Goal: Task Accomplishment & Management: Manage account settings

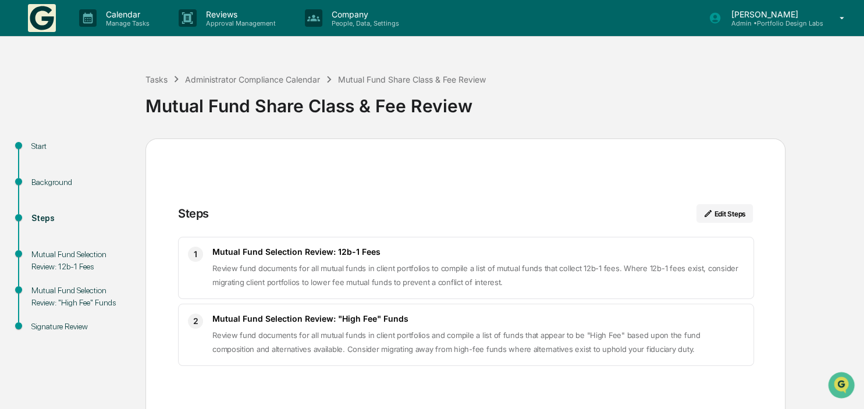
click at [38, 22] on img at bounding box center [42, 18] width 28 height 28
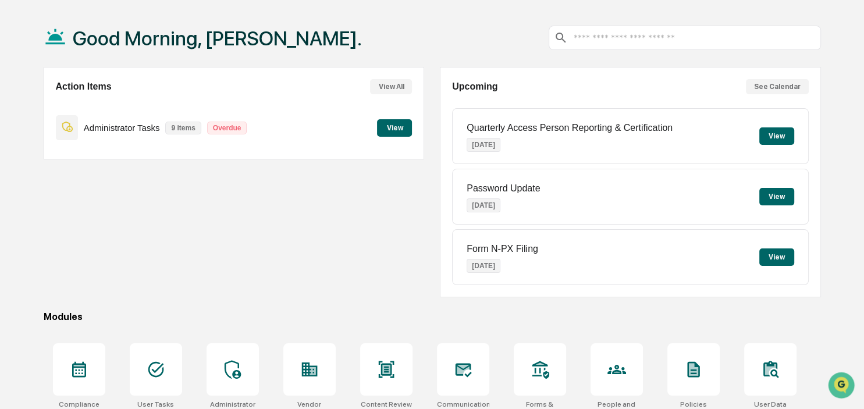
scroll to position [32, 0]
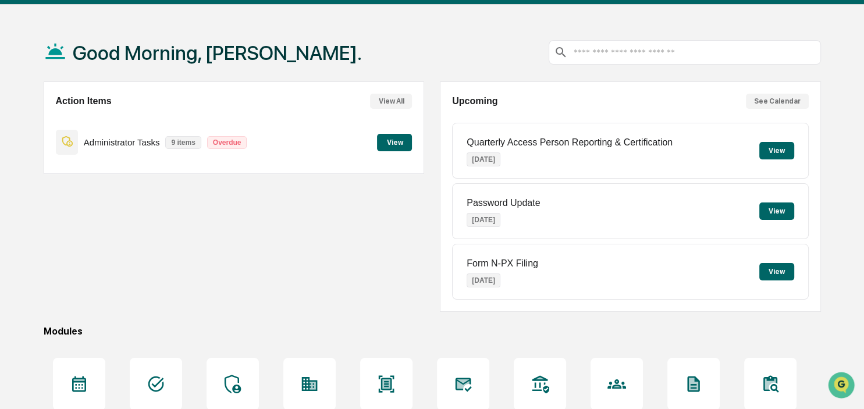
click at [396, 147] on button "View" at bounding box center [394, 142] width 35 height 17
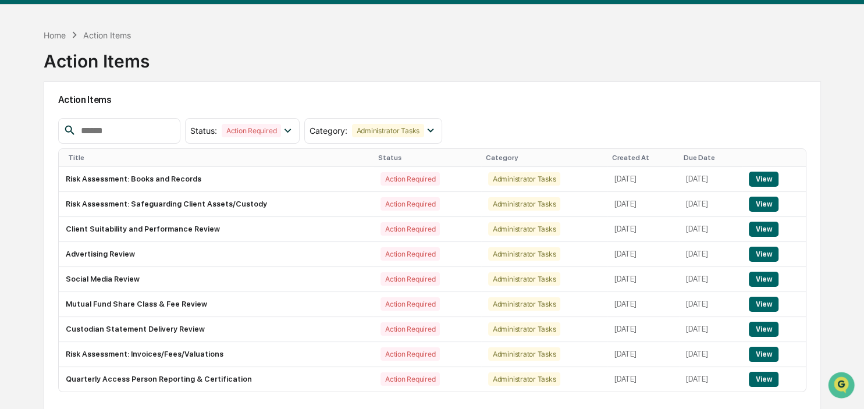
click at [54, 29] on div "Home Action Items" at bounding box center [87, 35] width 87 height 13
click at [54, 34] on div "Home" at bounding box center [55, 35] width 22 height 10
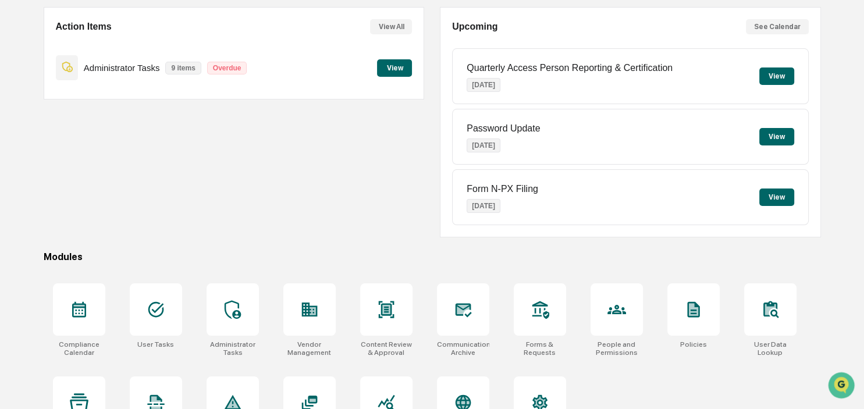
scroll to position [155, 0]
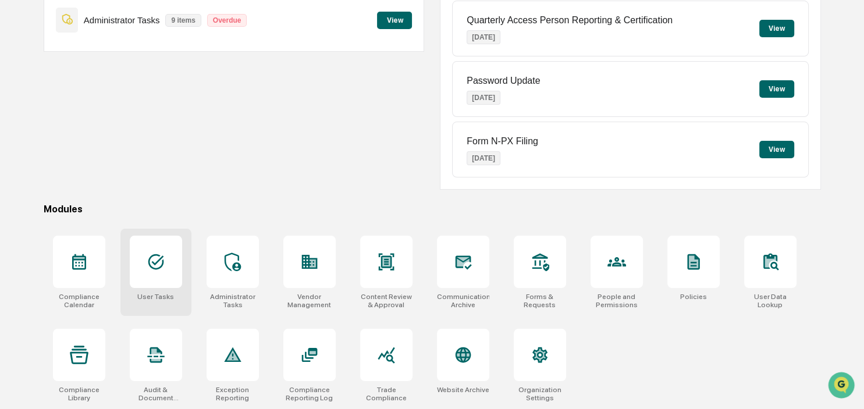
click at [162, 300] on div "User Tasks" at bounding box center [155, 272] width 71 height 87
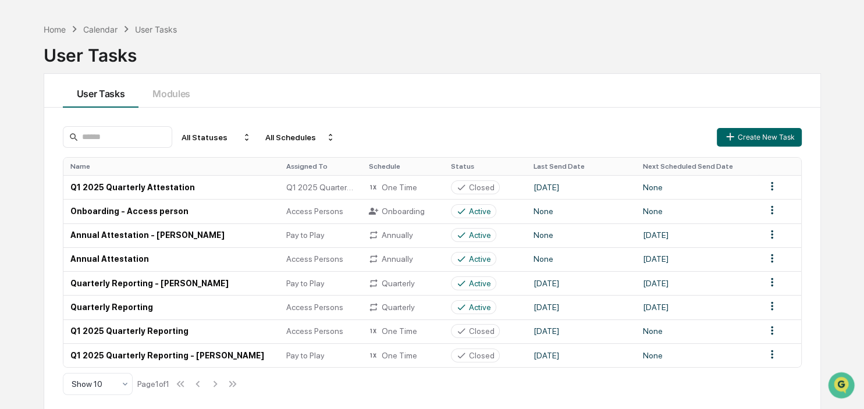
scroll to position [55, 0]
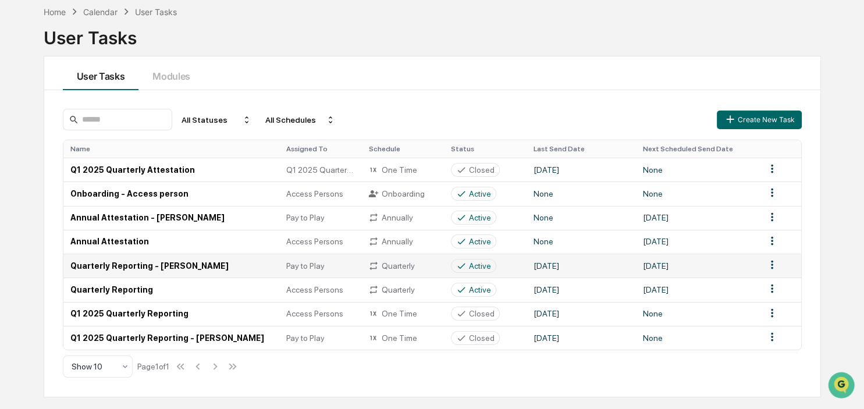
click at [129, 266] on td "Quarterly Reporting - [PERSON_NAME]" at bounding box center [171, 266] width 216 height 24
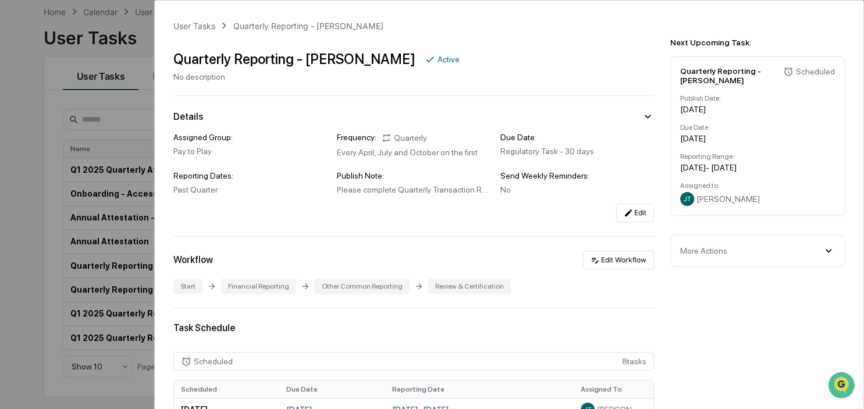
click at [33, 239] on div "User Tasks Quarterly Reporting - [PERSON_NAME] Quarterly Reporting - [PERSON_NA…" at bounding box center [432, 204] width 864 height 409
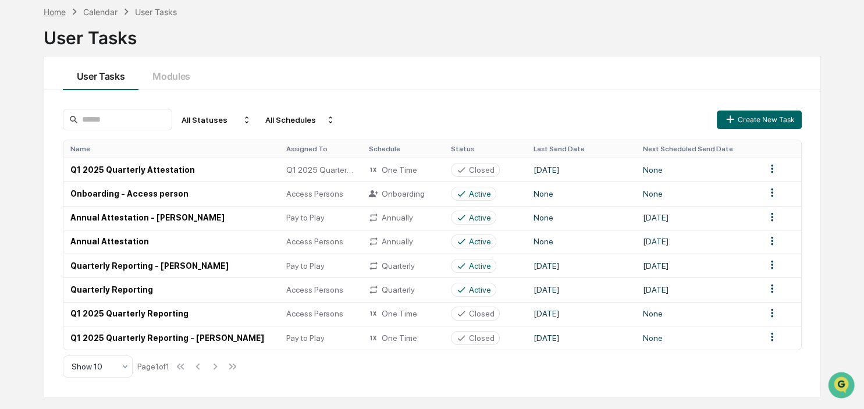
click at [52, 14] on div "Home" at bounding box center [55, 12] width 22 height 10
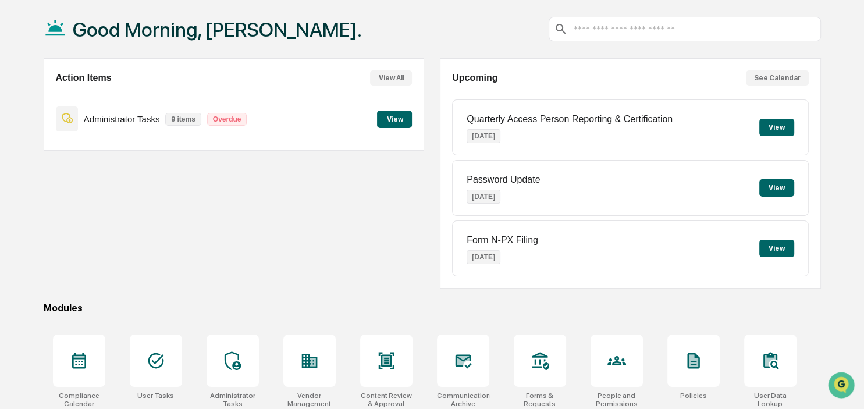
scroll to position [155, 0]
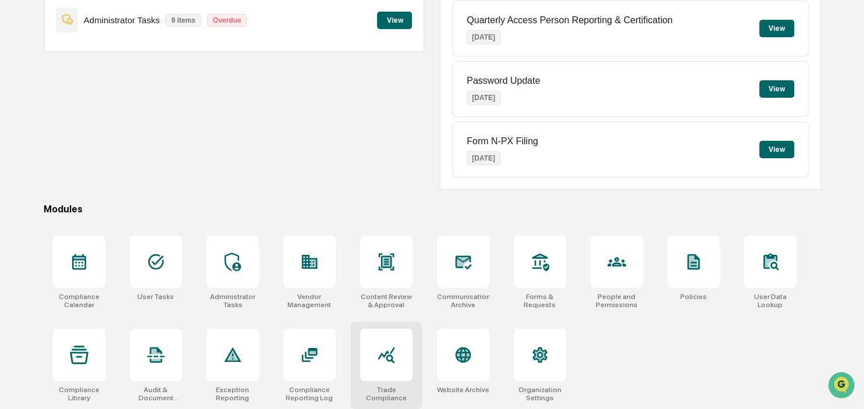
click at [395, 362] on icon at bounding box center [386, 355] width 19 height 19
click at [367, 362] on div at bounding box center [386, 355] width 52 height 52
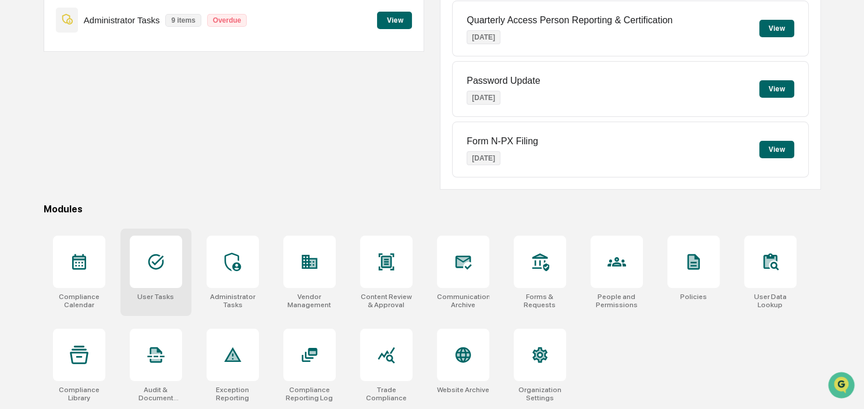
click at [147, 258] on icon at bounding box center [156, 261] width 19 height 19
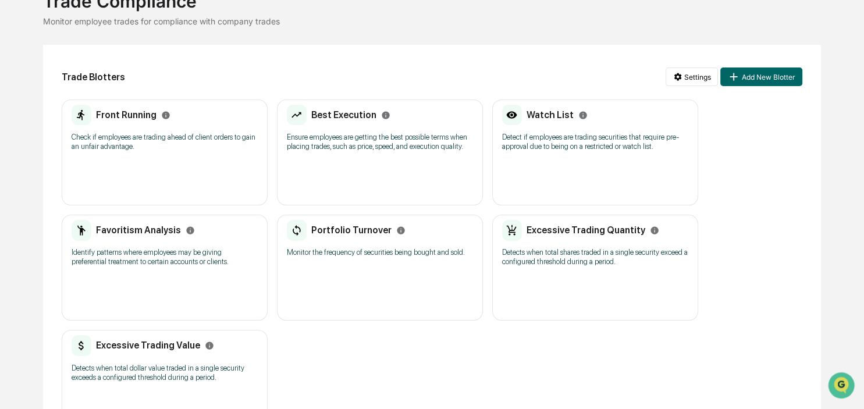
scroll to position [123, 0]
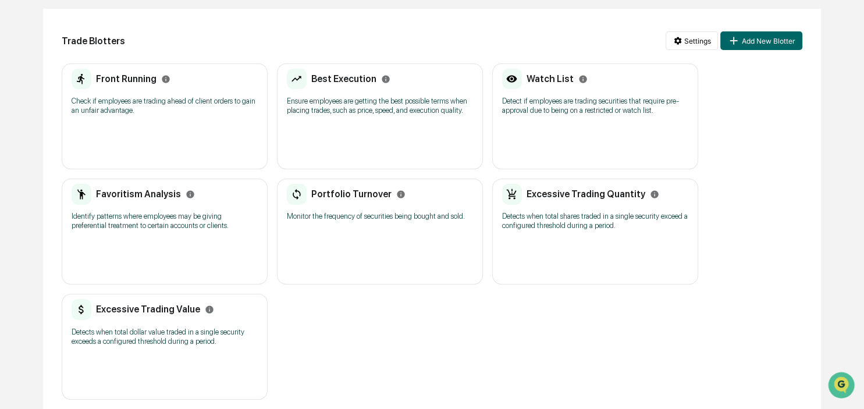
click at [113, 77] on h2 "Front Running" at bounding box center [126, 78] width 61 height 11
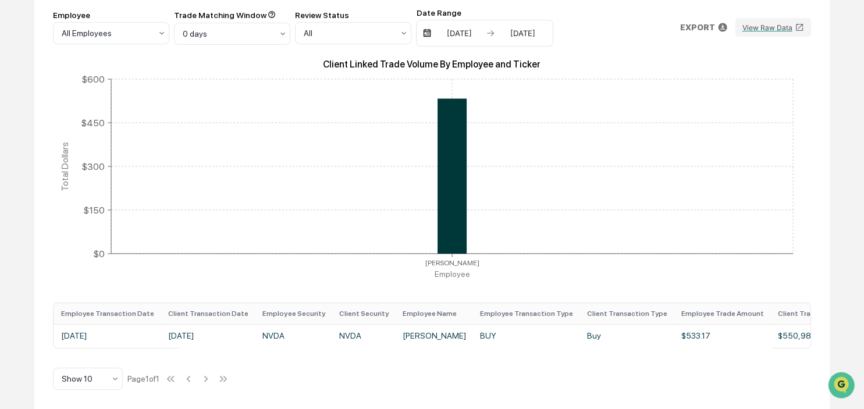
scroll to position [0, 215]
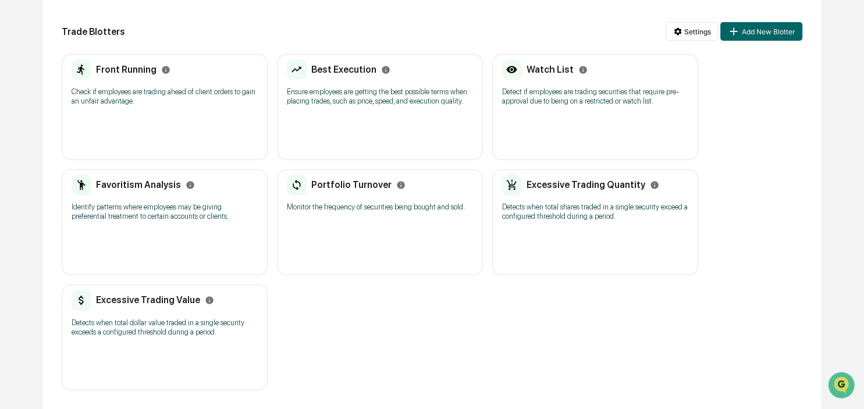
scroll to position [123, 0]
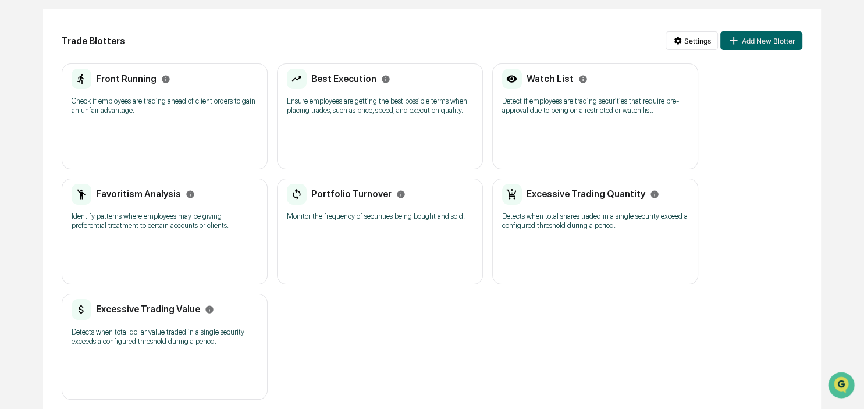
click at [101, 223] on p "Identify patterns where employees may be giving preferential treatment to certa…" at bounding box center [165, 221] width 186 height 19
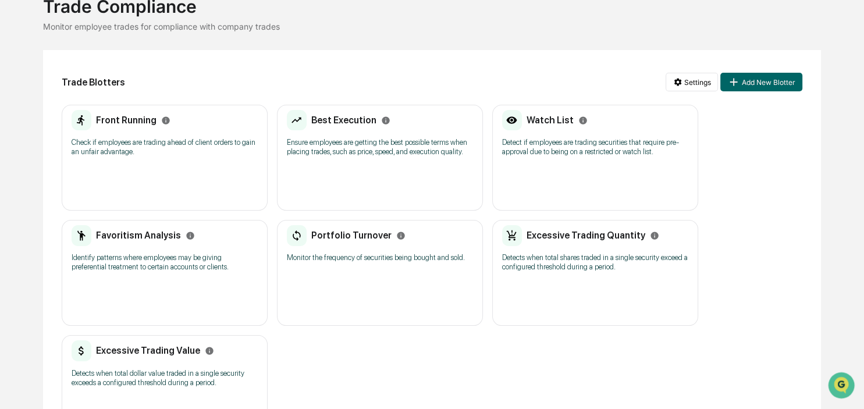
scroll to position [61, 0]
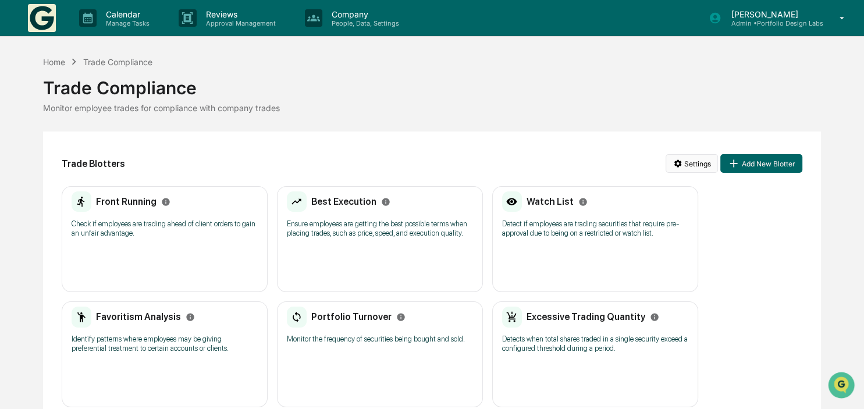
click at [682, 161] on html "Calendar Manage Tasks Reviews Approval Management Company People, Data, Setting…" at bounding box center [432, 204] width 864 height 409
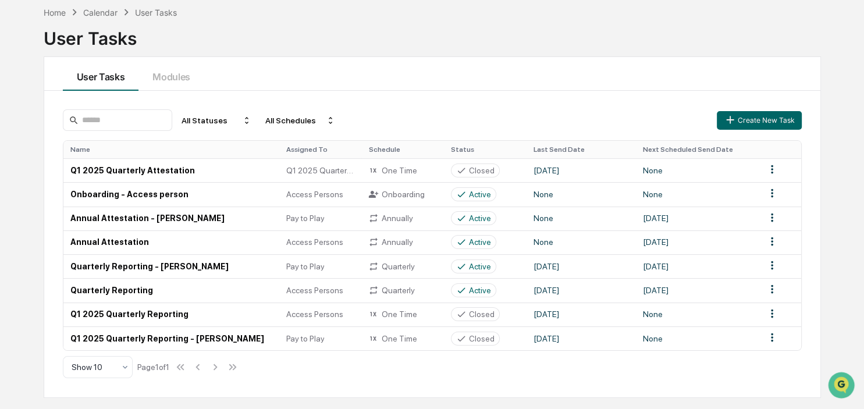
scroll to position [55, 0]
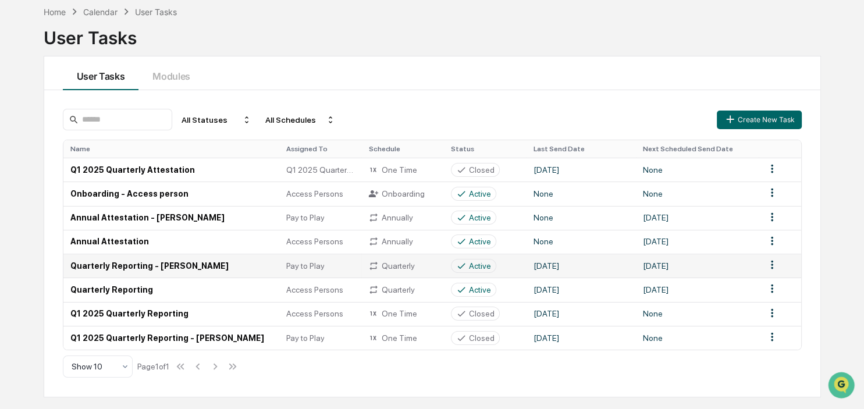
click at [773, 266] on html "Calendar Manage Tasks Reviews Approval Management Company People, Data, Setting…" at bounding box center [432, 149] width 864 height 409
click at [102, 269] on html "Calendar Manage Tasks Reviews Approval Management Company People, Data, Setting…" at bounding box center [432, 149] width 864 height 409
click at [99, 267] on td "Quarterly Reporting - [PERSON_NAME]" at bounding box center [171, 266] width 216 height 24
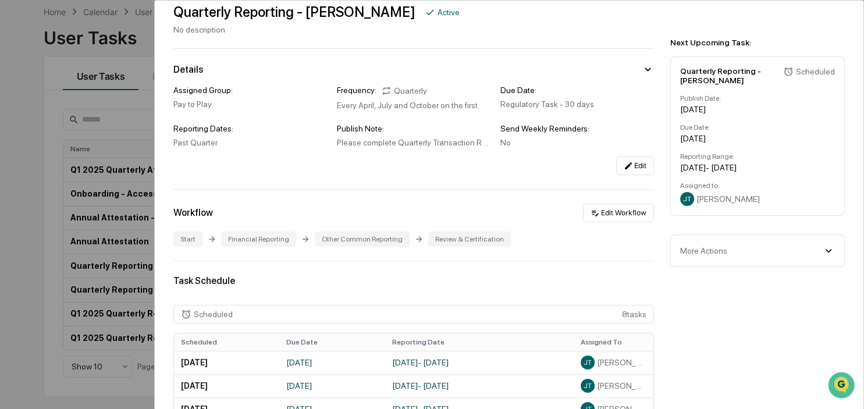
scroll to position [67, 0]
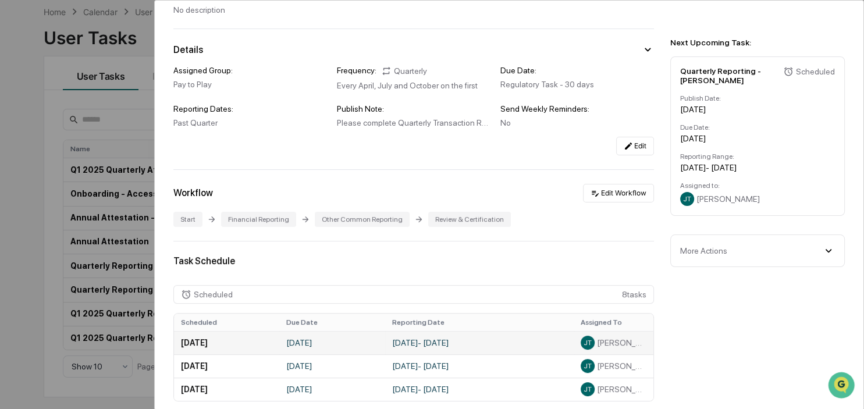
click at [499, 341] on td "[DATE] - [DATE]" at bounding box center [479, 342] width 189 height 23
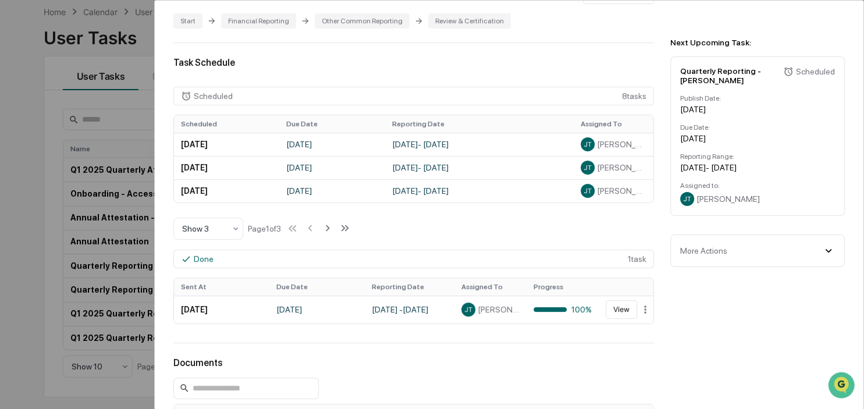
scroll to position [268, 0]
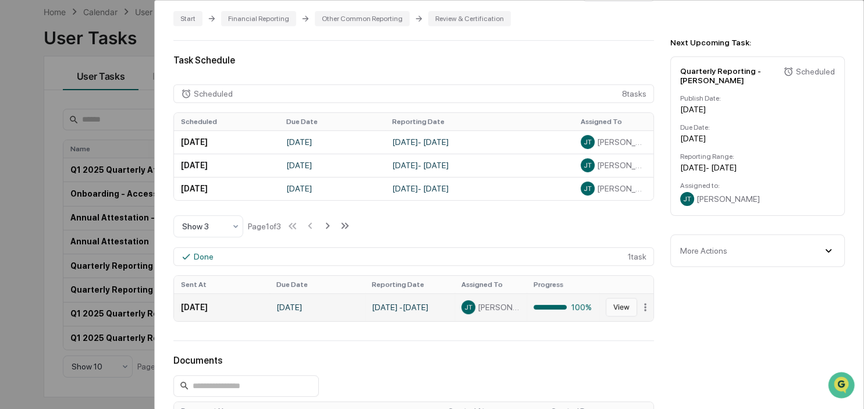
click at [628, 307] on button "View" at bounding box center [621, 307] width 31 height 19
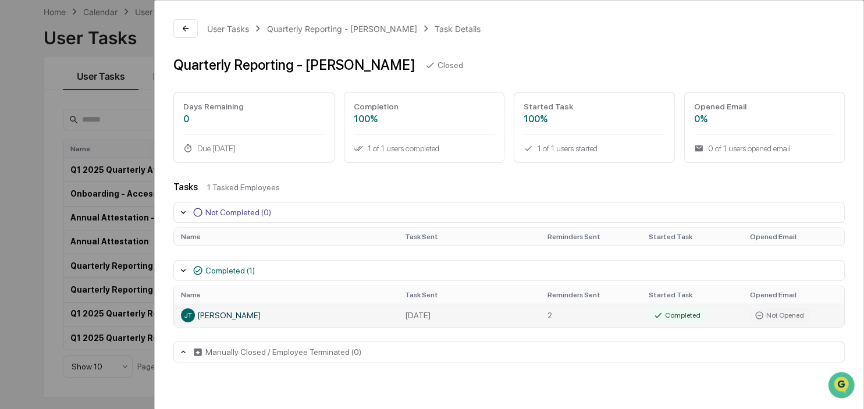
click at [183, 315] on div "JT" at bounding box center [188, 315] width 14 height 14
click at [183, 269] on icon at bounding box center [183, 270] width 9 height 9
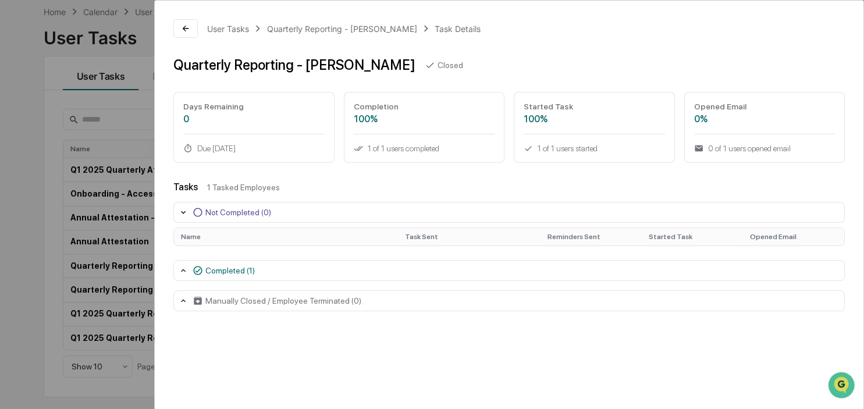
click at [27, 252] on div "User Tasks Quarterly Reporting - [PERSON_NAME] Details Quarterly Reporting - [P…" at bounding box center [432, 204] width 864 height 409
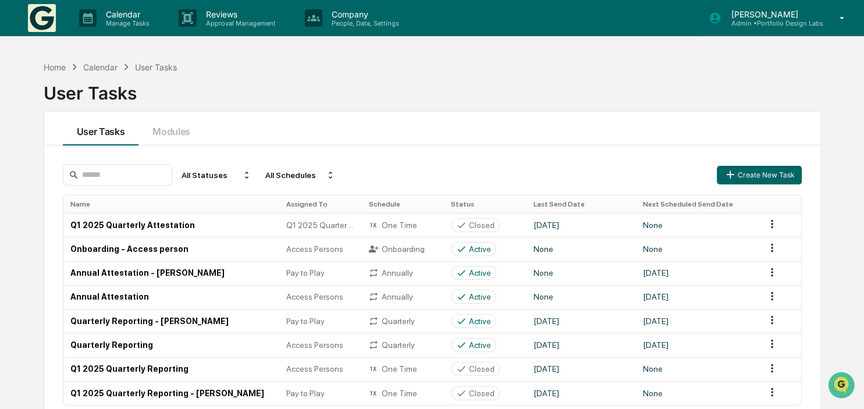
click at [764, 22] on p "Admin • Portfolio Design Labs" at bounding box center [771, 23] width 101 height 8
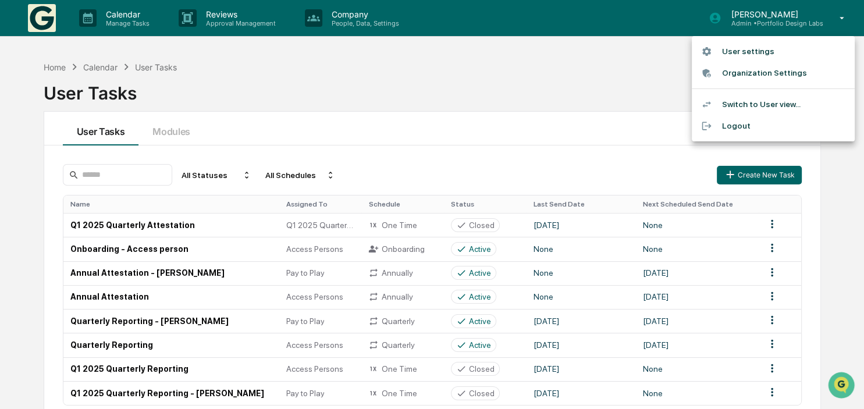
click at [116, 321] on div at bounding box center [432, 204] width 864 height 409
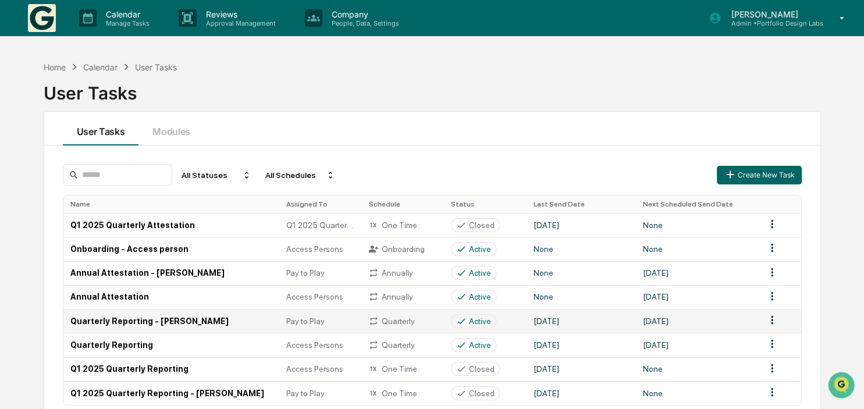
click at [405, 323] on div "Quarterly" at bounding box center [402, 321] width 69 height 10
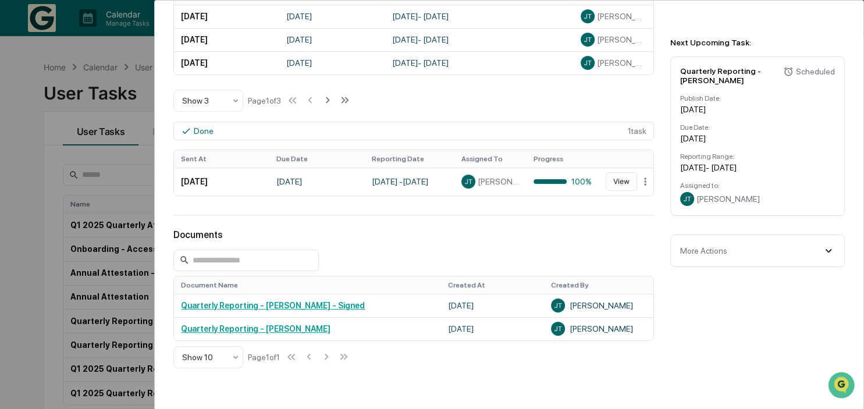
scroll to position [402, 0]
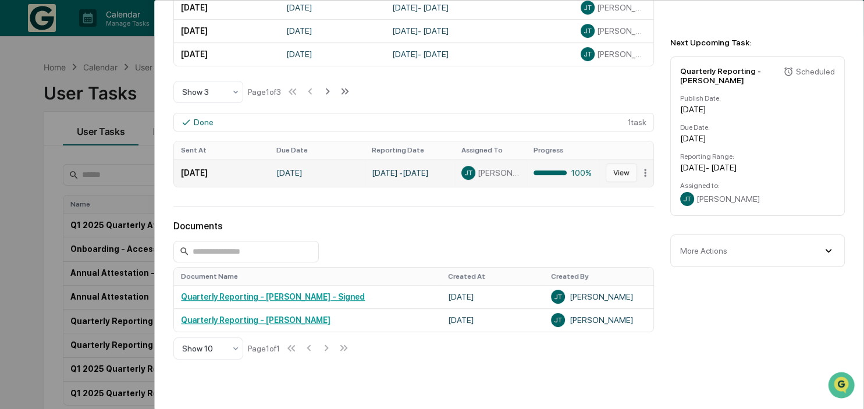
click at [623, 176] on button "View" at bounding box center [621, 172] width 31 height 19
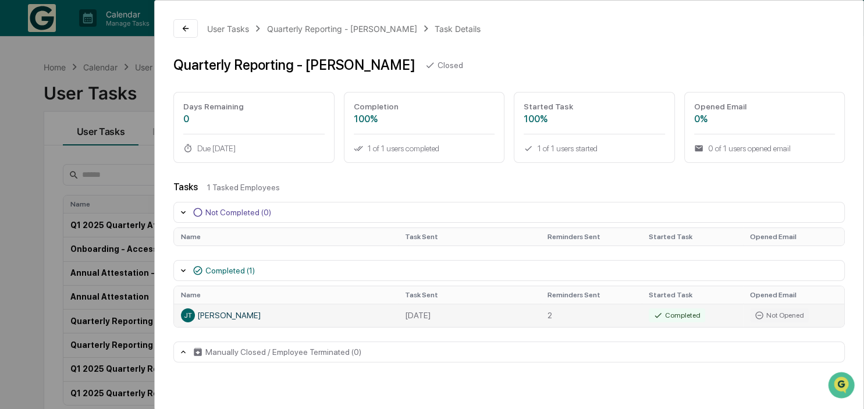
click at [796, 319] on div "Not Opened" at bounding box center [779, 315] width 59 height 14
click at [185, 30] on icon at bounding box center [186, 29] width 6 height 6
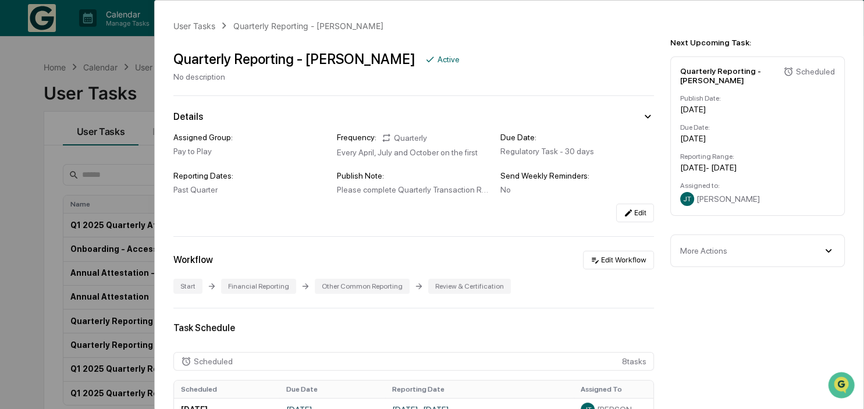
click at [24, 222] on div "User Tasks Quarterly Reporting - [PERSON_NAME] Quarterly Reporting - [PERSON_NA…" at bounding box center [432, 204] width 864 height 409
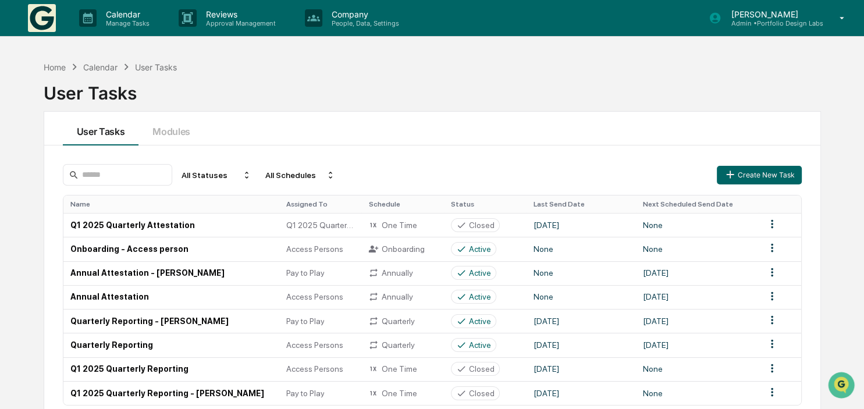
click at [787, 6] on div "[PERSON_NAME] Admin • Portfolio Design Labs" at bounding box center [780, 18] width 167 height 36
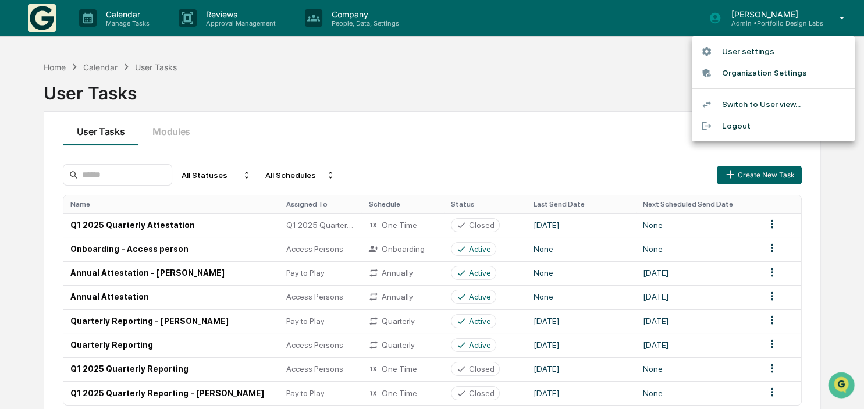
click at [721, 131] on li "Logout" at bounding box center [773, 126] width 163 height 22
